Goal: Task Accomplishment & Management: Use online tool/utility

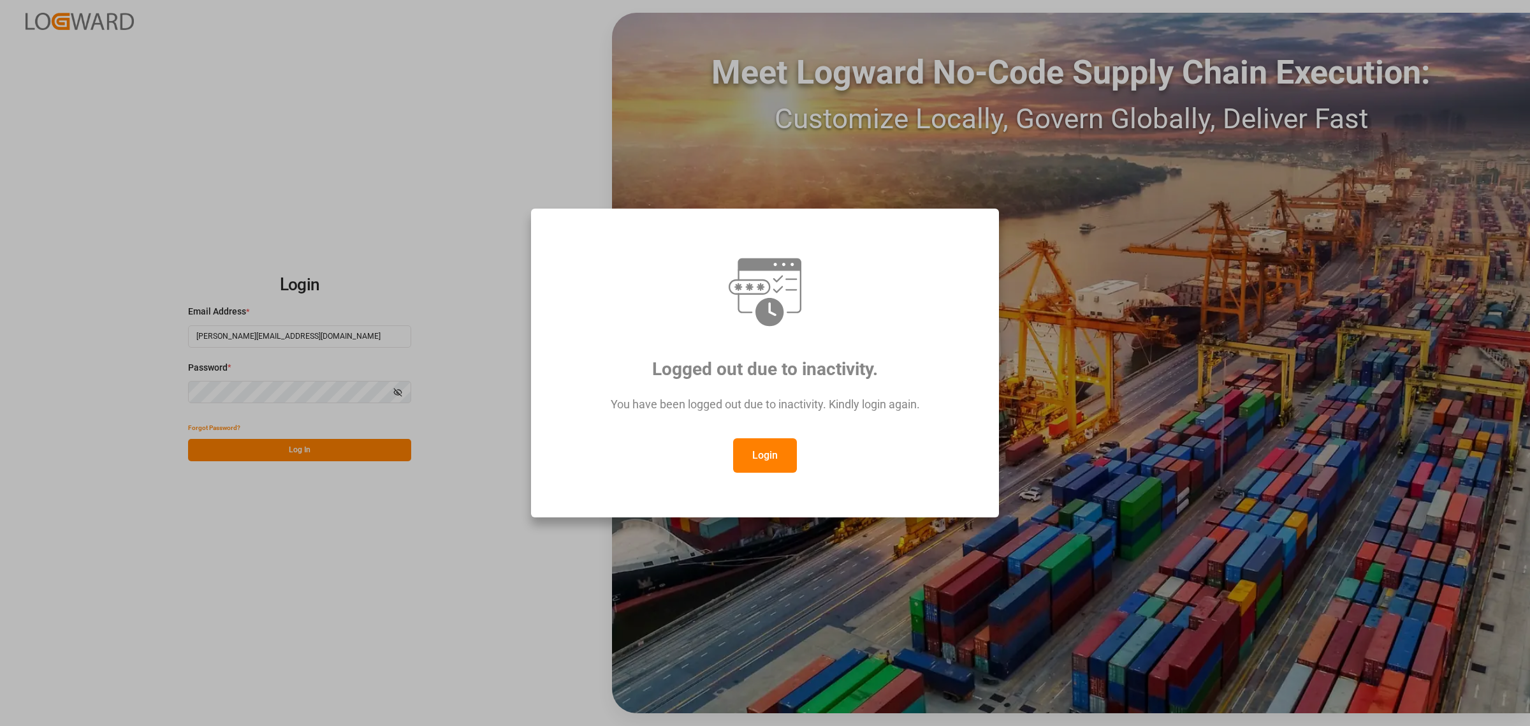
drag, startPoint x: 763, startPoint y: 469, endPoint x: 686, endPoint y: 474, distance: 76.7
click at [759, 464] on button "Login" at bounding box center [765, 455] width 64 height 34
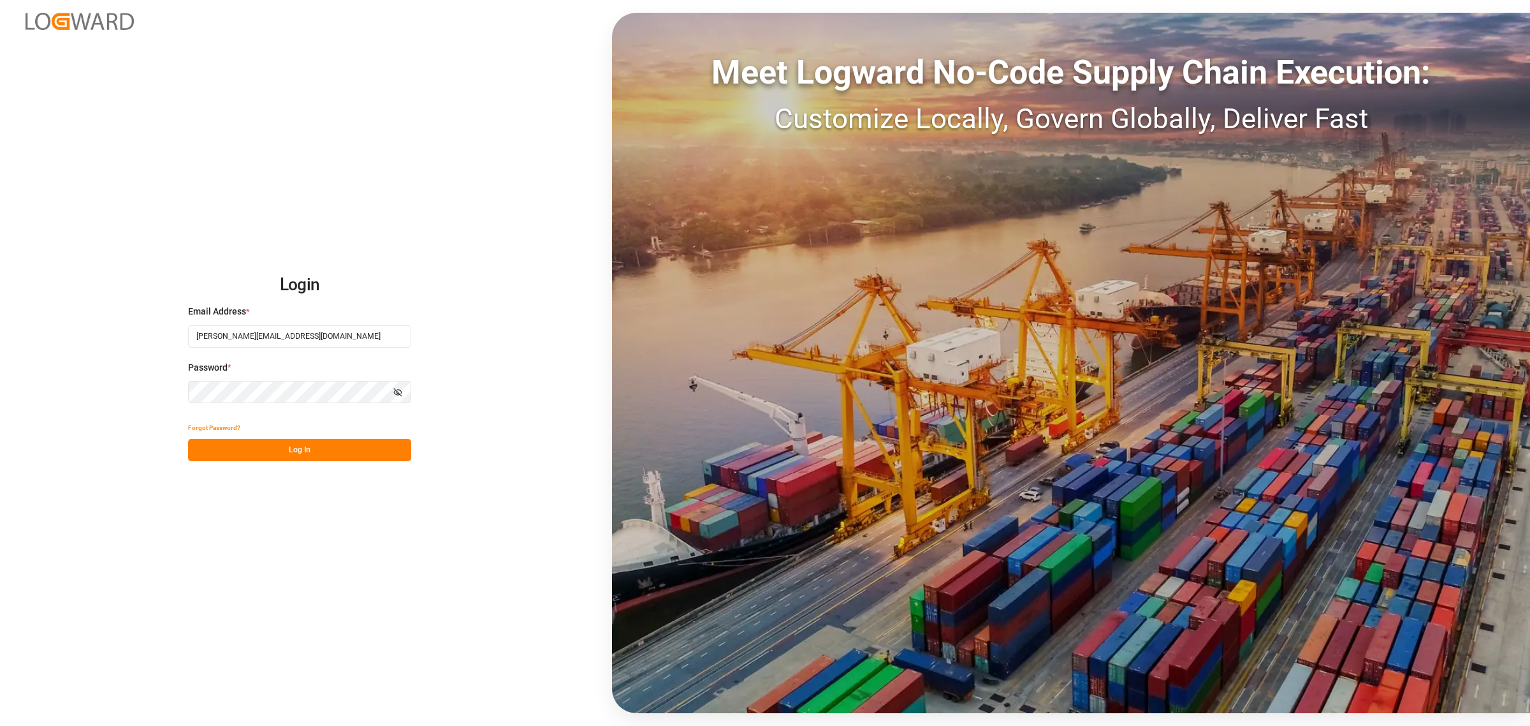
click at [282, 457] on button "Log In" at bounding box center [299, 450] width 223 height 22
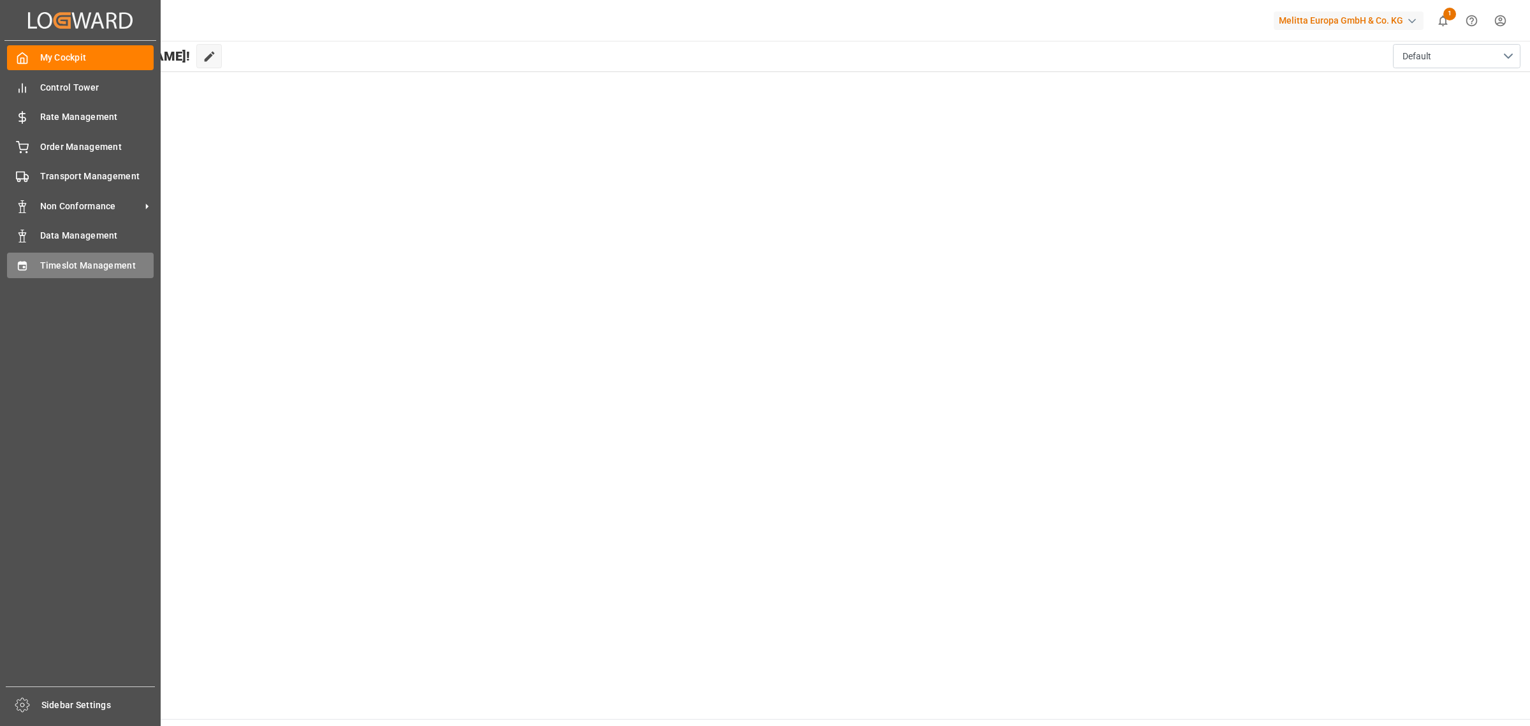
click at [26, 267] on icon at bounding box center [22, 265] width 13 height 13
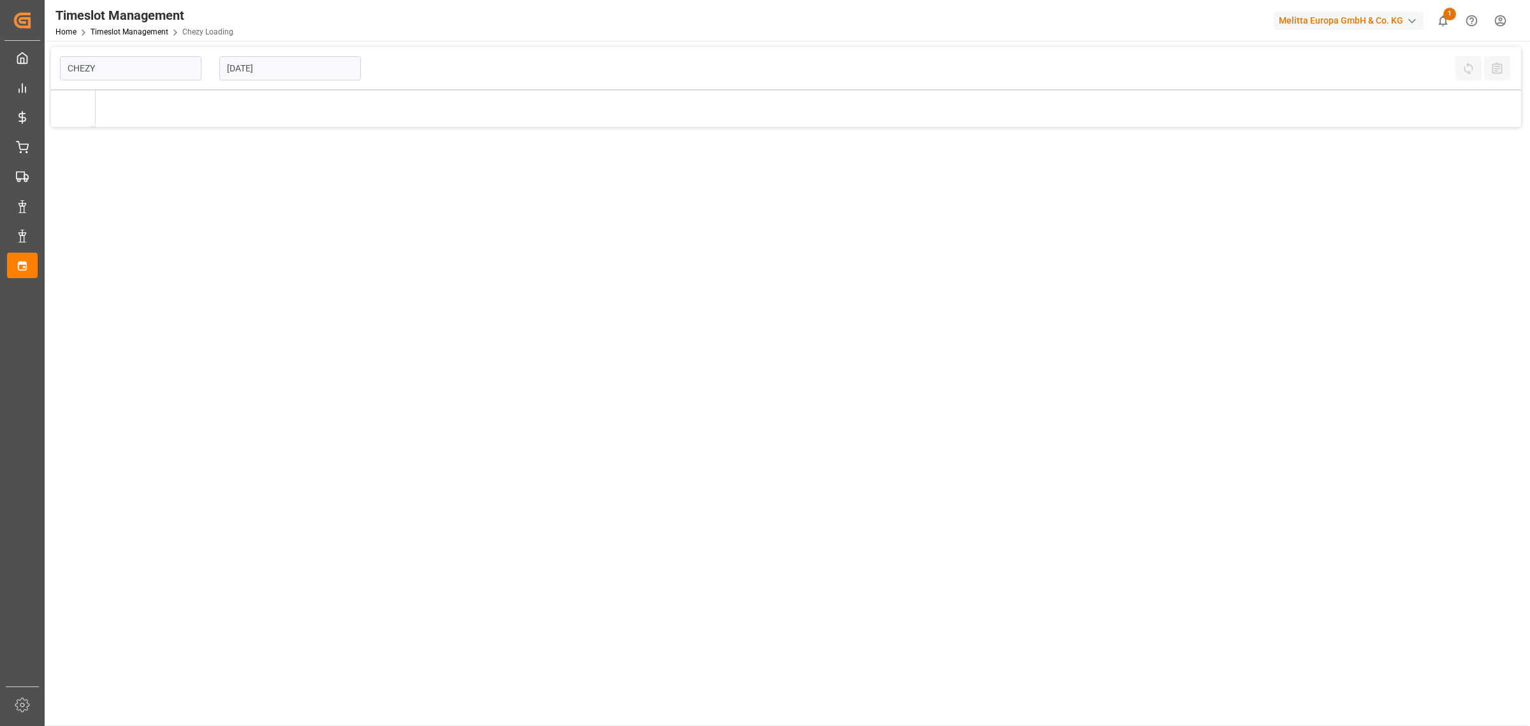
type input "Chezy Loading"
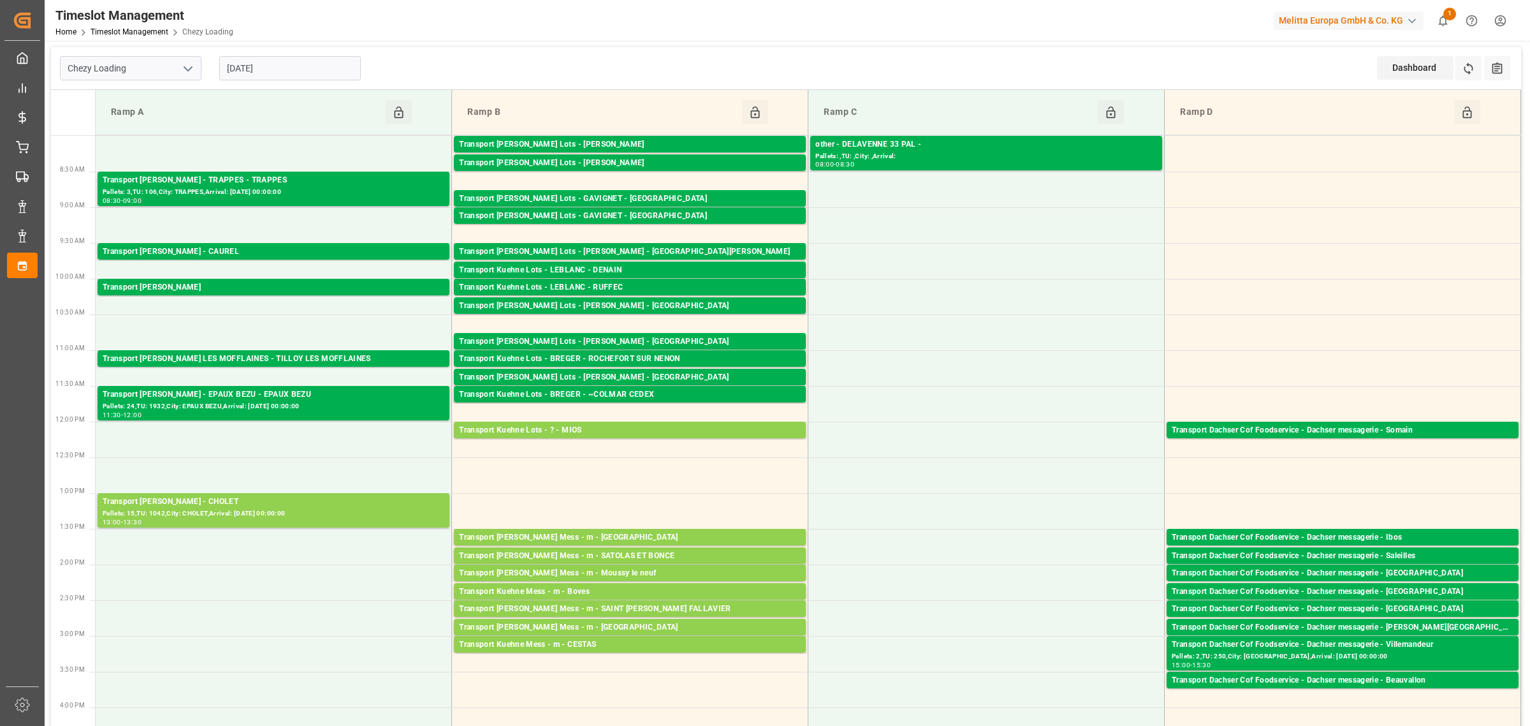
click at [246, 77] on input "[DATE]" at bounding box center [290, 68] width 142 height 24
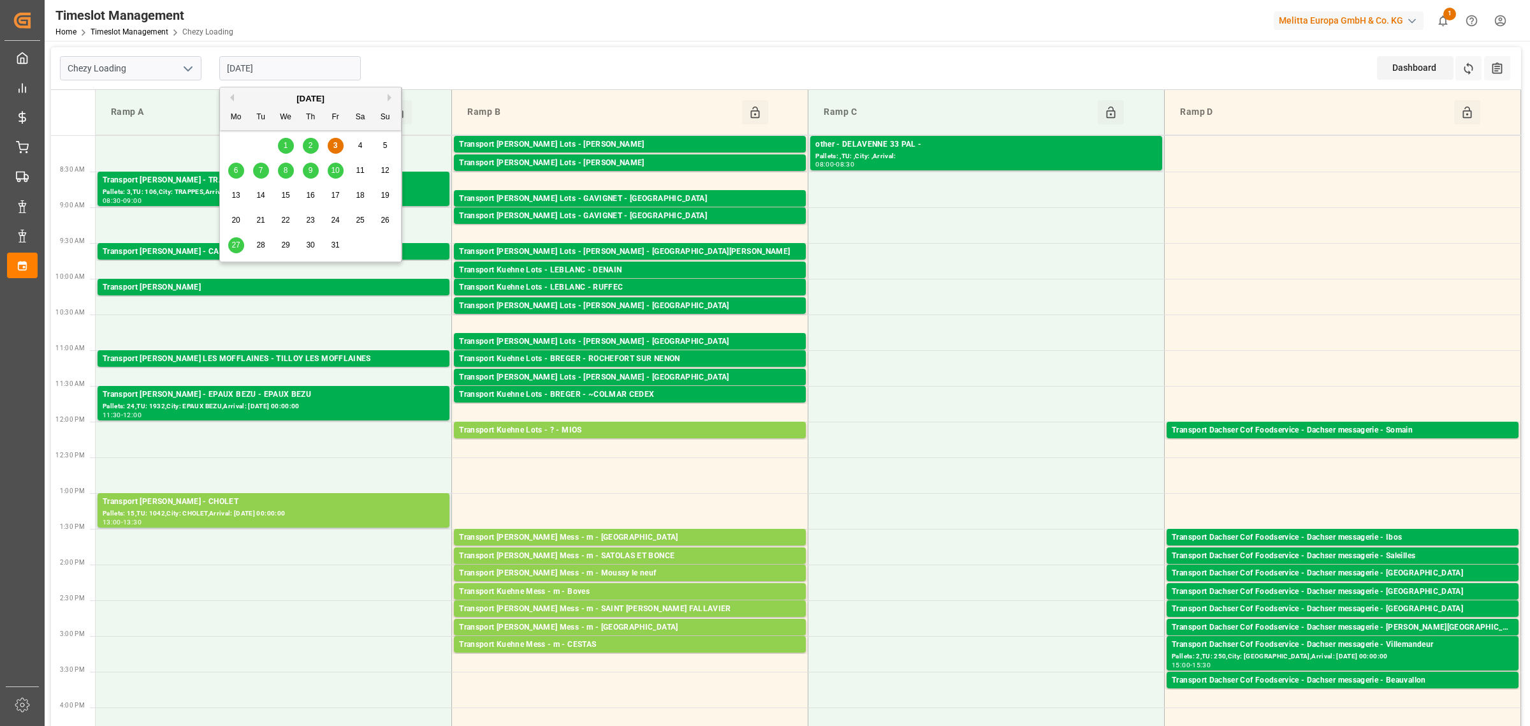
click at [234, 170] on span "6" at bounding box center [236, 170] width 4 height 9
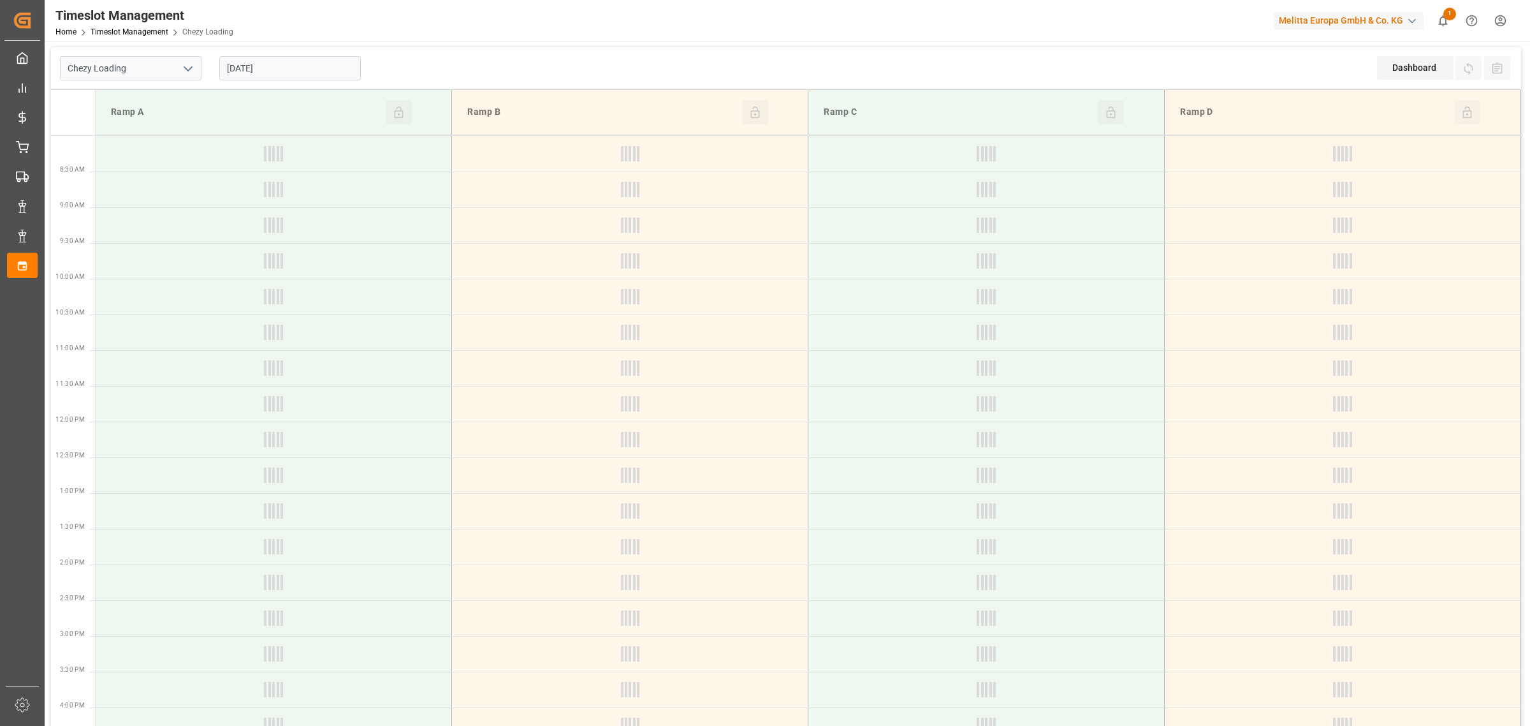
type input "[DATE]"
